Goal: Check status: Check status

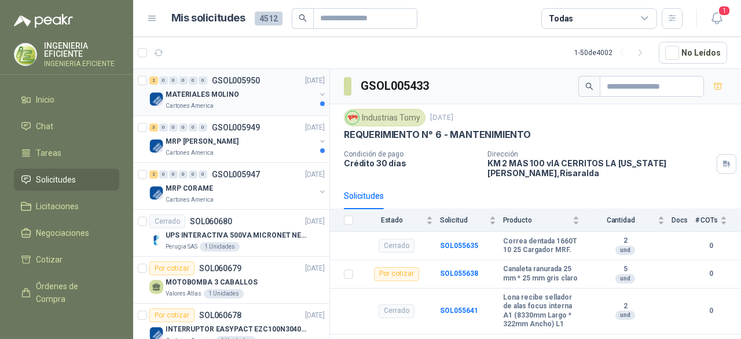
drag, startPoint x: 217, startPoint y: 97, endPoint x: 231, endPoint y: 104, distance: 15.5
click at [217, 97] on p "MATERIALES MOLINO" at bounding box center [203, 94] width 74 height 11
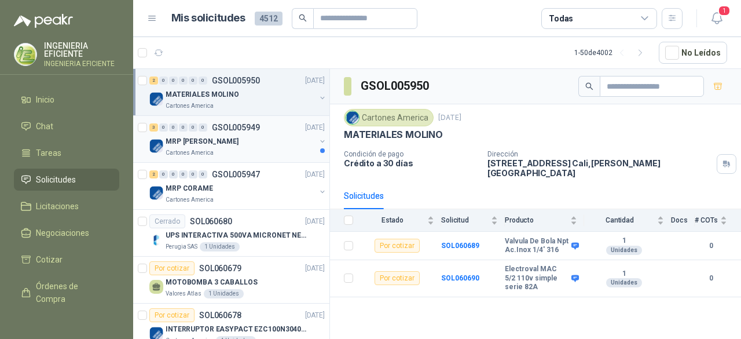
click at [232, 149] on div "Cartones America" at bounding box center [241, 152] width 150 height 9
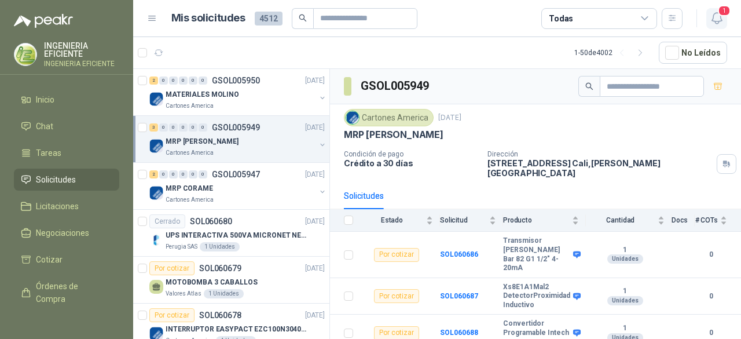
click at [715, 17] on icon "button" at bounding box center [717, 18] width 14 height 14
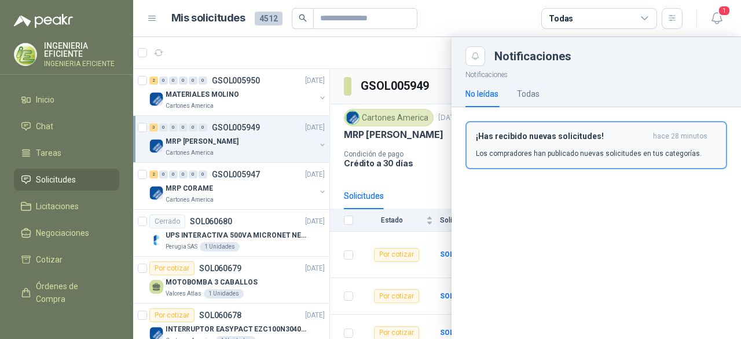
click at [574, 160] on button "¡Has recibido nuevas solicitudes! hace 28 minutos Los compradores han publicado…" at bounding box center [597, 145] width 262 height 48
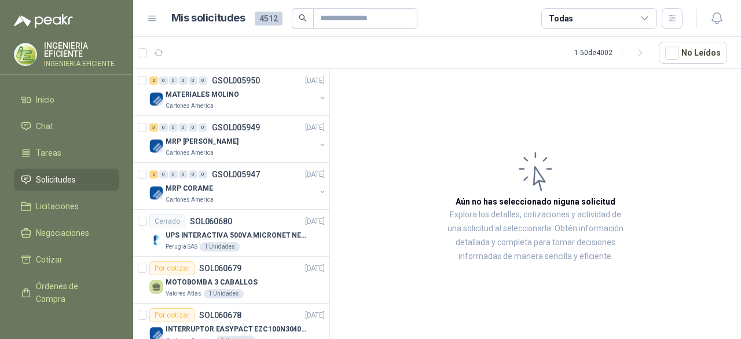
click at [580, 14] on div "Todas" at bounding box center [600, 18] width 116 height 21
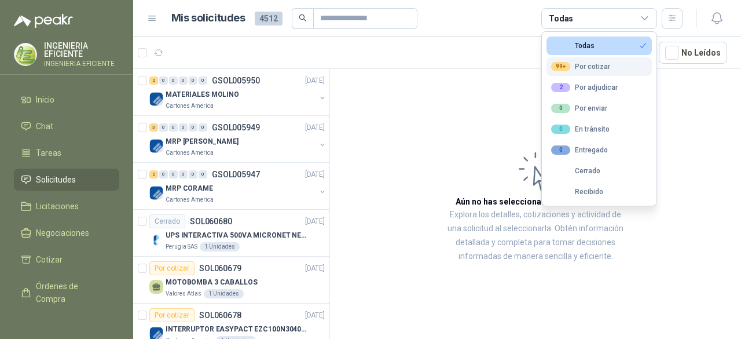
click at [575, 69] on div "99+ Por cotizar" at bounding box center [580, 66] width 59 height 9
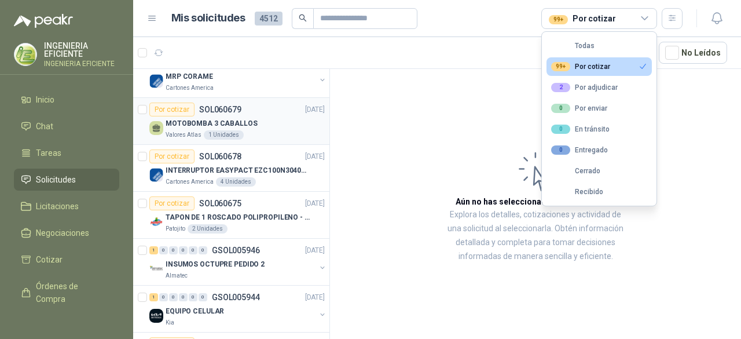
scroll to position [116, 0]
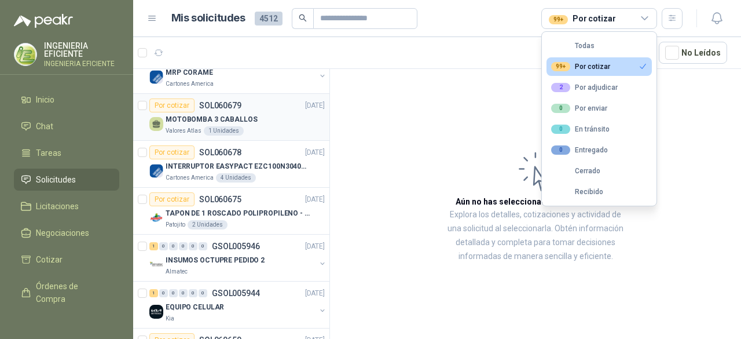
click at [279, 129] on div "Valores Atlas 1 Unidades" at bounding box center [245, 130] width 159 height 9
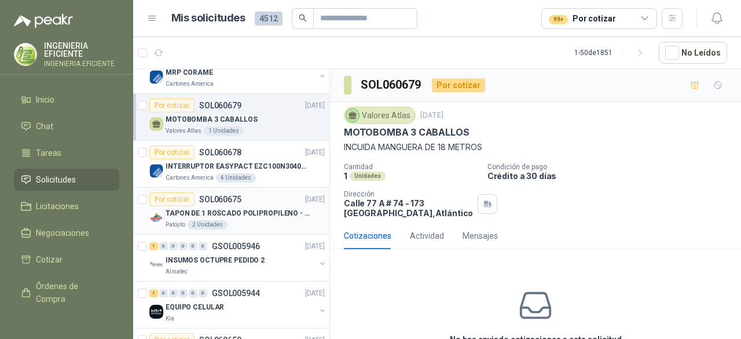
drag, startPoint x: 228, startPoint y: 215, endPoint x: 235, endPoint y: 220, distance: 7.6
click at [229, 216] on p "TAPON DE 1 ROSCADO POLIPROPILENO - HEMBRA NPT" at bounding box center [238, 213] width 144 height 11
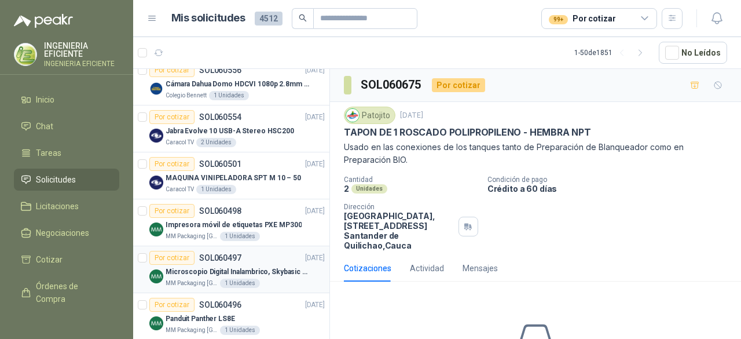
scroll to position [1332, 0]
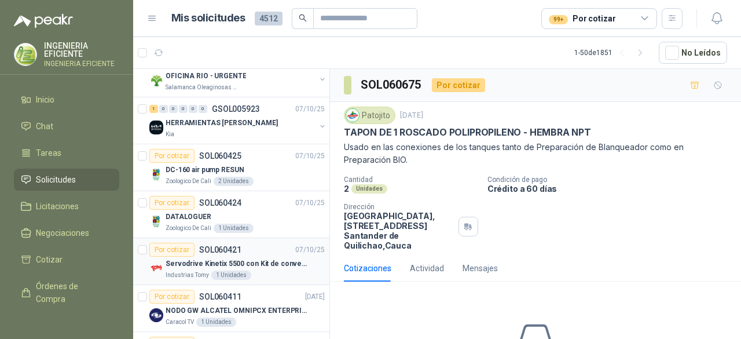
click at [272, 260] on p "Servodrive Kinetix 5500 con Kit de conversión y filtro (Ref 41350505)" at bounding box center [238, 263] width 144 height 11
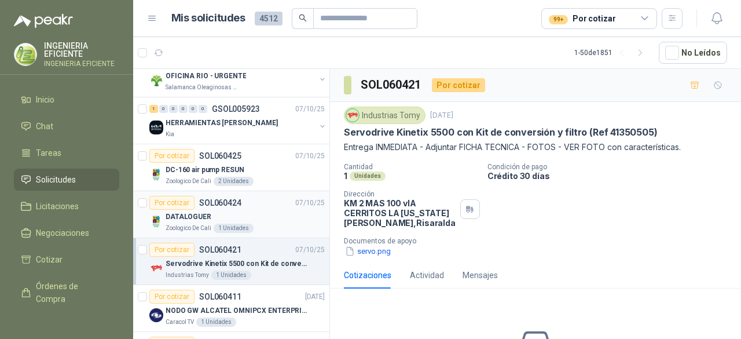
click at [258, 224] on div "Zoologico De Cali 1 Unidades" at bounding box center [245, 228] width 159 height 9
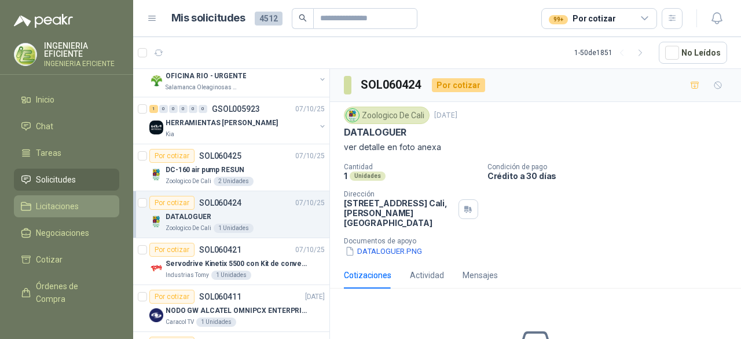
click at [54, 208] on span "Licitaciones" at bounding box center [57, 206] width 43 height 13
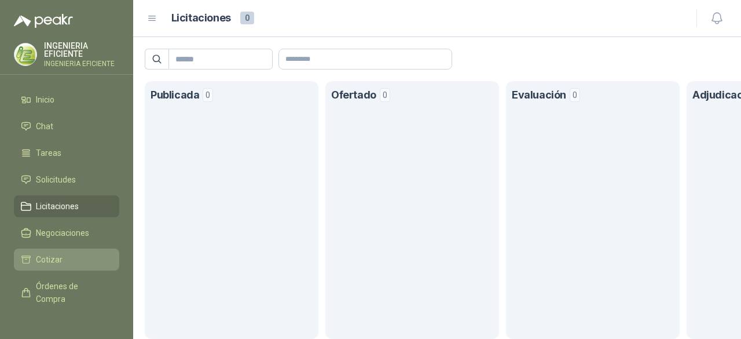
click at [58, 259] on span "Cotizar" at bounding box center [49, 259] width 27 height 13
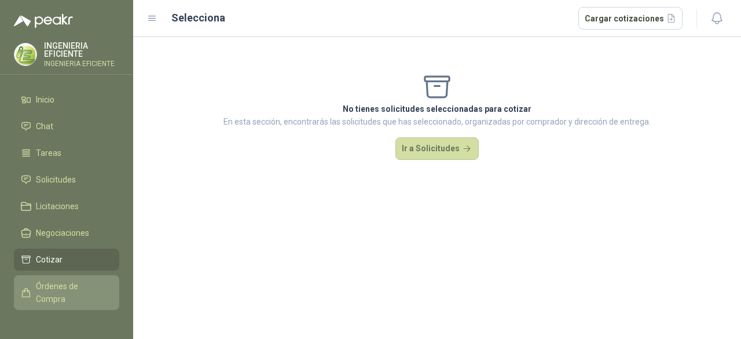
click at [56, 290] on span "Órdenes de Compra" at bounding box center [72, 292] width 72 height 25
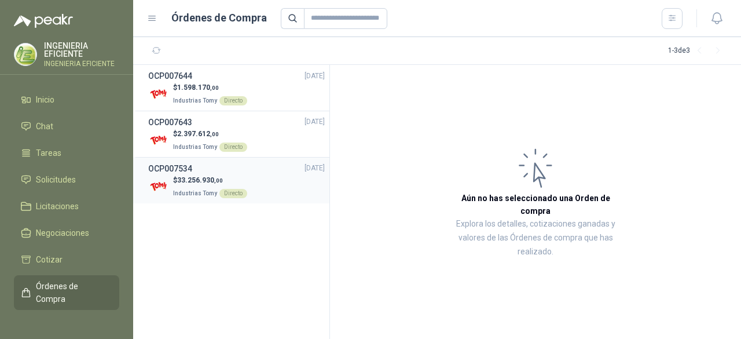
click at [264, 180] on div "$ 33.256.930 ,00 Industrias Tomy Directo" at bounding box center [236, 187] width 177 height 24
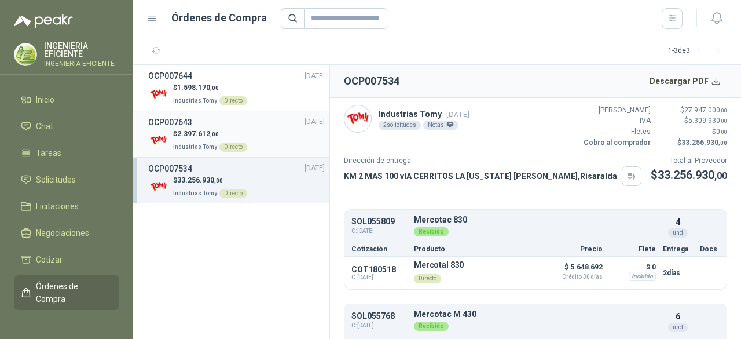
click at [246, 132] on div "$ 2.397.612 ,00 Industrias Tomy Directo" at bounding box center [236, 141] width 177 height 24
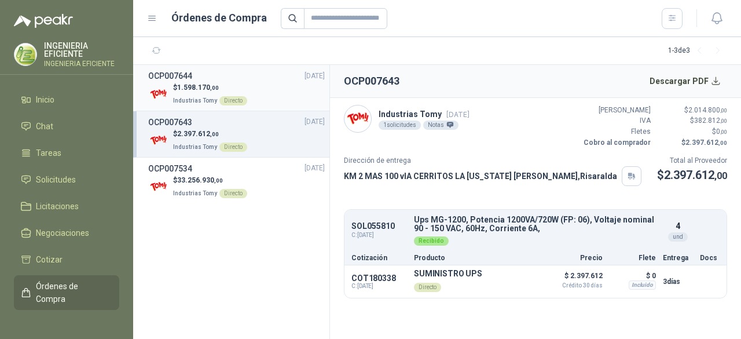
click at [229, 92] on p "$ 1.598.170 ,00" at bounding box center [210, 87] width 74 height 11
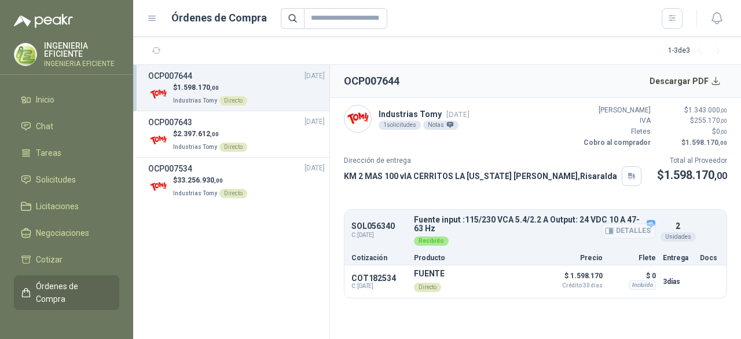
click at [654, 223] on button "Detalles" at bounding box center [629, 231] width 54 height 16
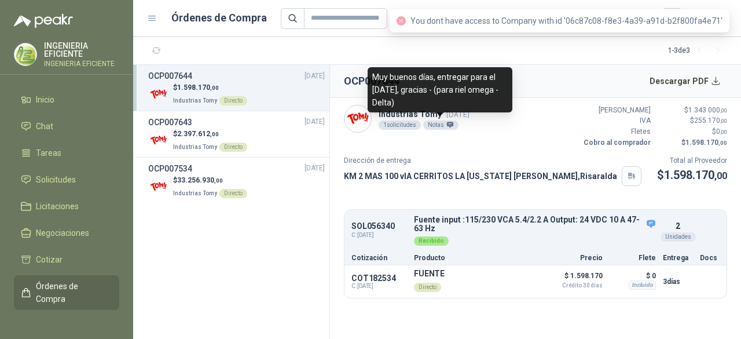
click at [447, 127] on icon at bounding box center [451, 125] width 8 height 8
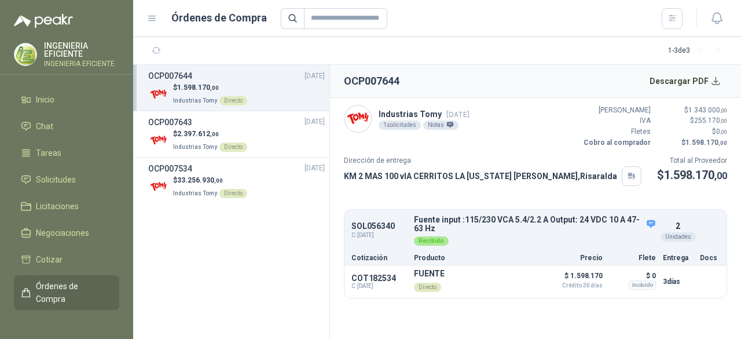
click at [241, 259] on section "OCP007644 [DATE] $ 1.598.170 ,00 Industrias Tomy Directo OCP007643 [DATE] $ 2.3…" at bounding box center [231, 202] width 197 height 274
